Goal: Check status: Check status

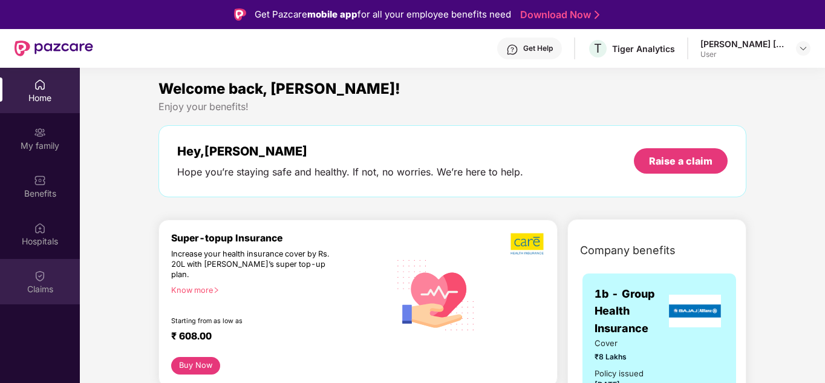
click at [27, 285] on div "Claims" at bounding box center [40, 289] width 80 height 12
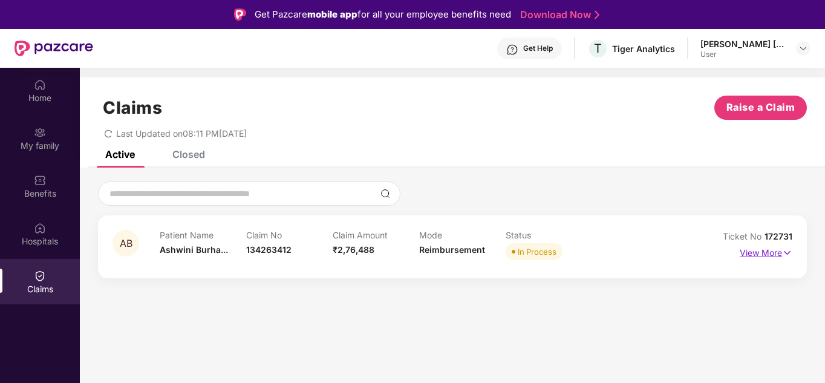
click at [783, 253] on img at bounding box center [787, 252] width 10 height 13
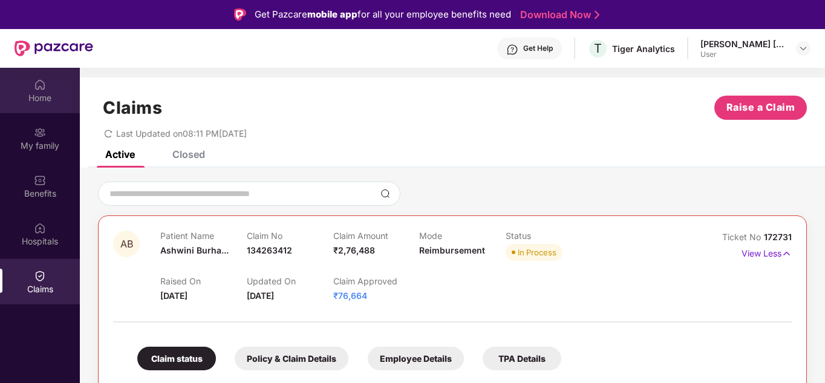
click at [19, 108] on div "Home" at bounding box center [40, 90] width 80 height 45
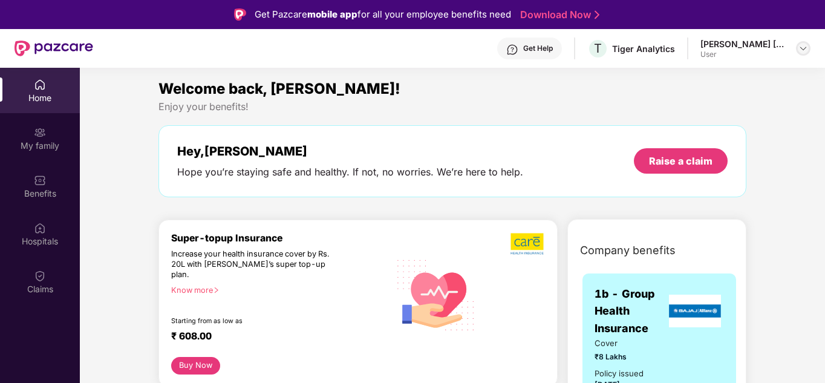
click at [803, 52] on img at bounding box center [803, 49] width 10 height 10
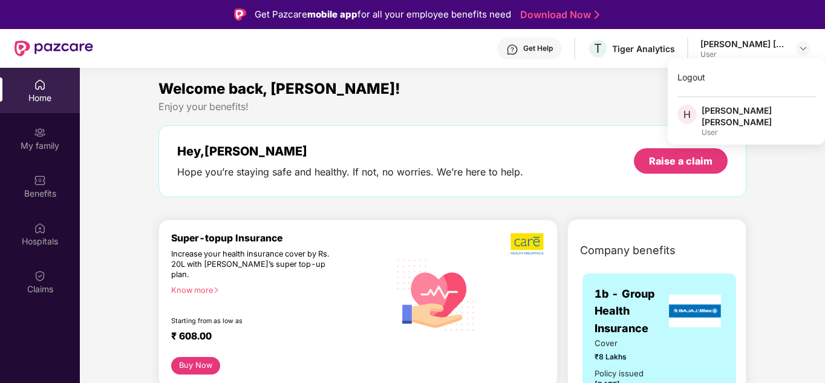
click at [567, 116] on div "Welcome back, [PERSON_NAME]! Enjoy your benefits! Hey, [PERSON_NAME] Hope you’r…" at bounding box center [453, 143] width 598 height 132
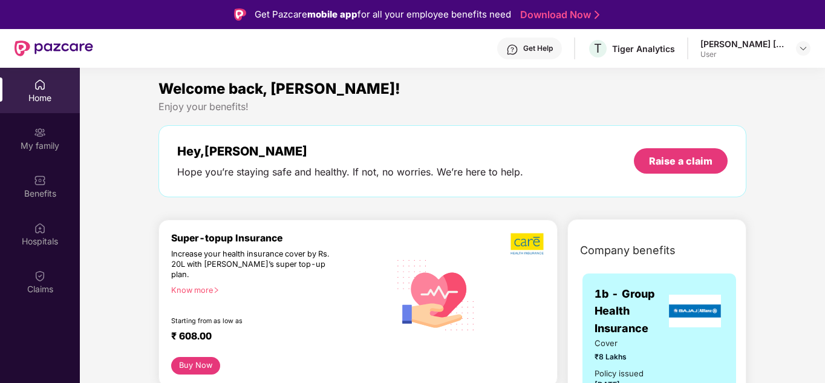
click at [33, 105] on div "Home" at bounding box center [40, 90] width 80 height 45
